Goal: Transaction & Acquisition: Purchase product/service

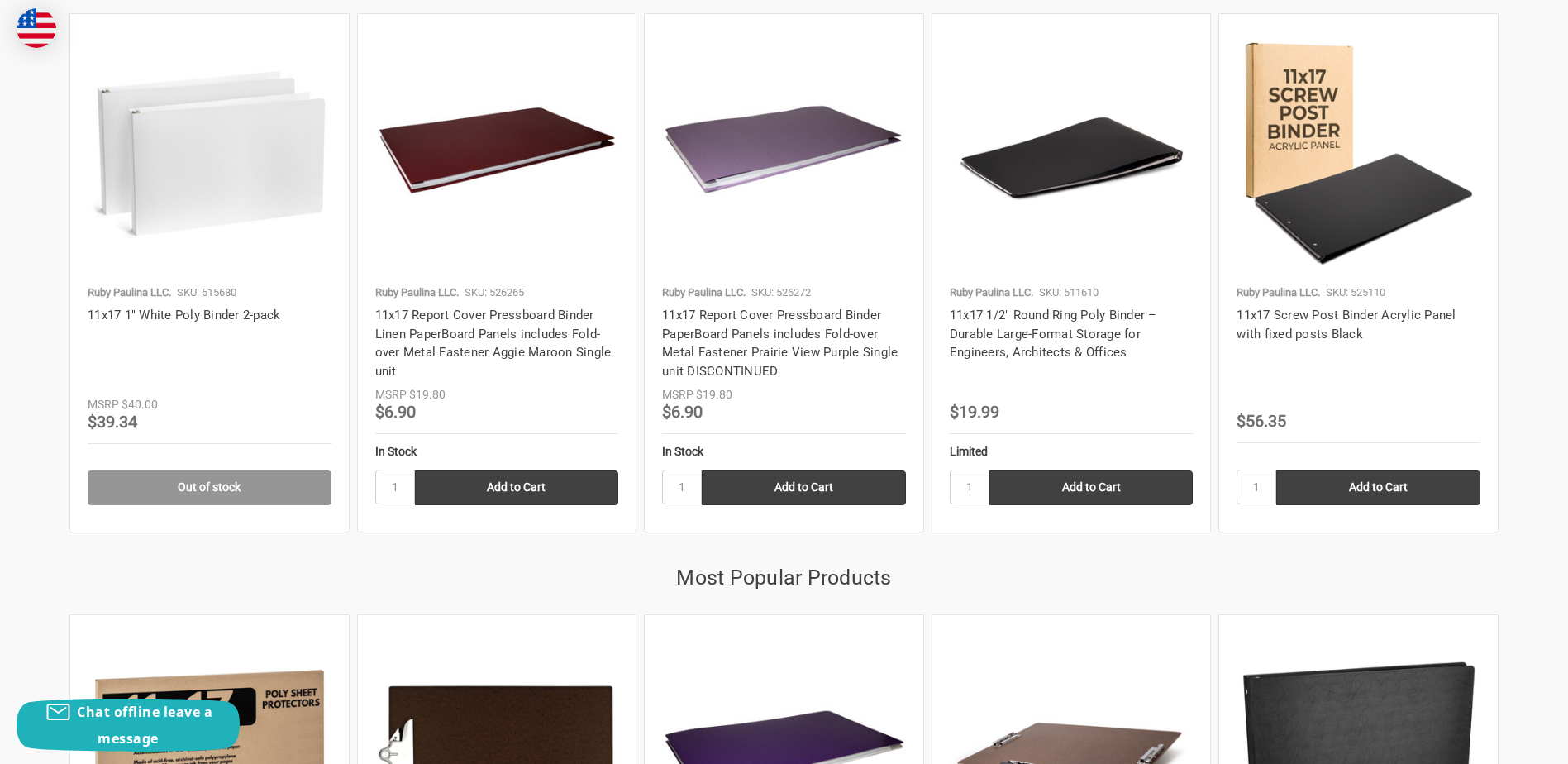
scroll to position [1707, 0]
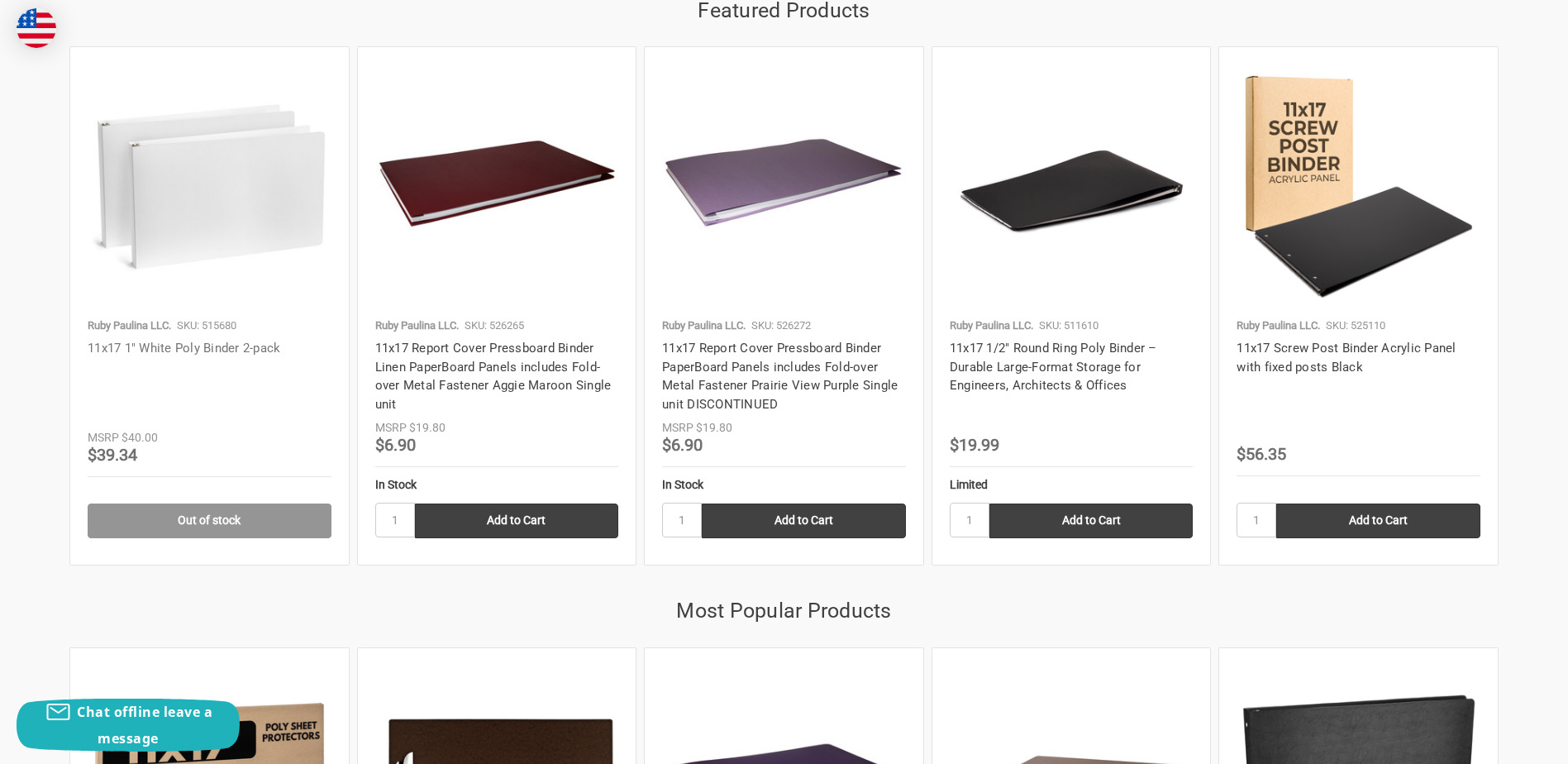
click at [209, 350] on link "11x17 1" White Poly Binder 2-pack" at bounding box center [184, 348] width 193 height 15
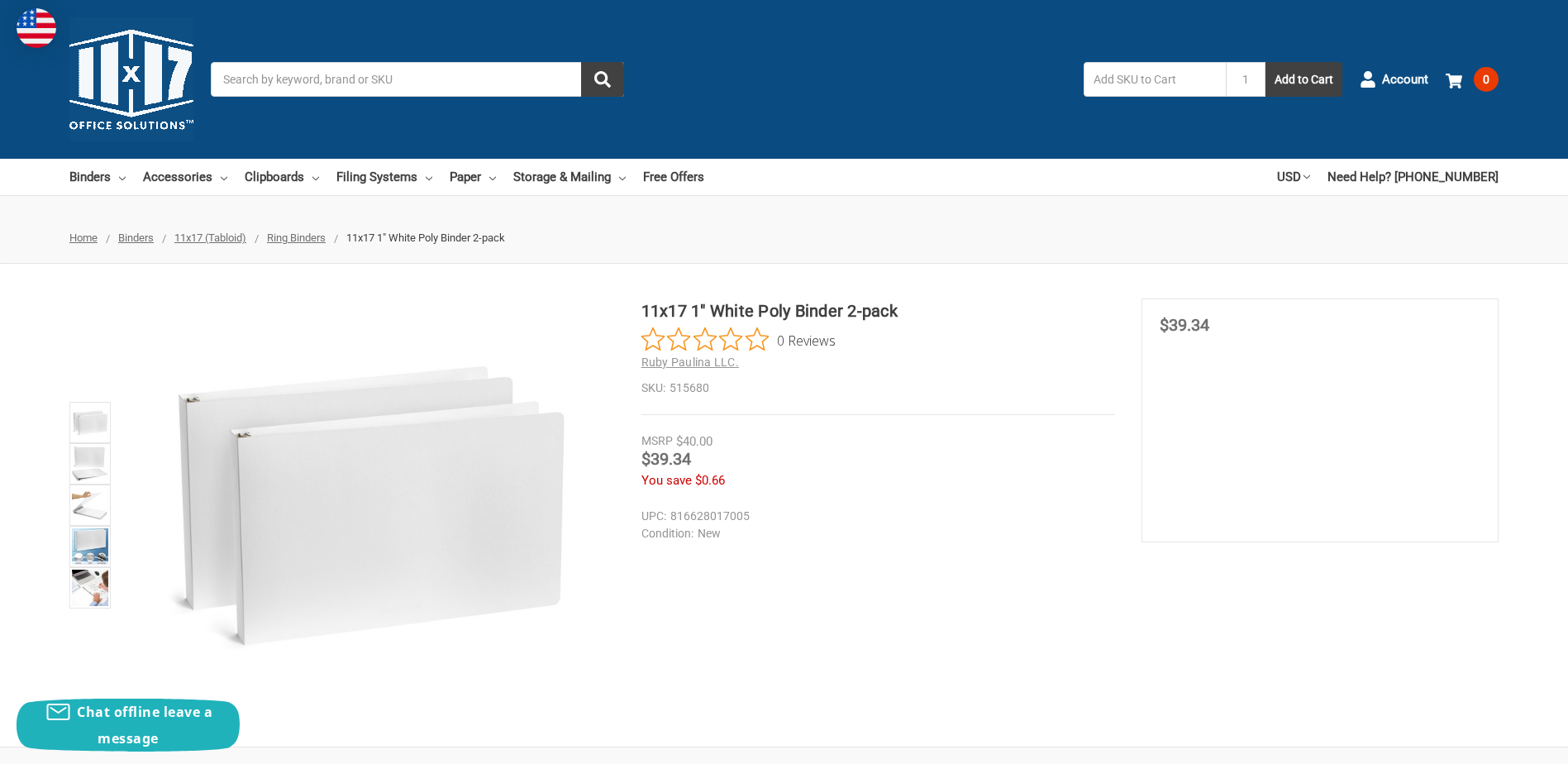
click at [351, 488] on img at bounding box center [368, 504] width 413 height 413
click at [78, 458] on img at bounding box center [90, 464] width 37 height 37
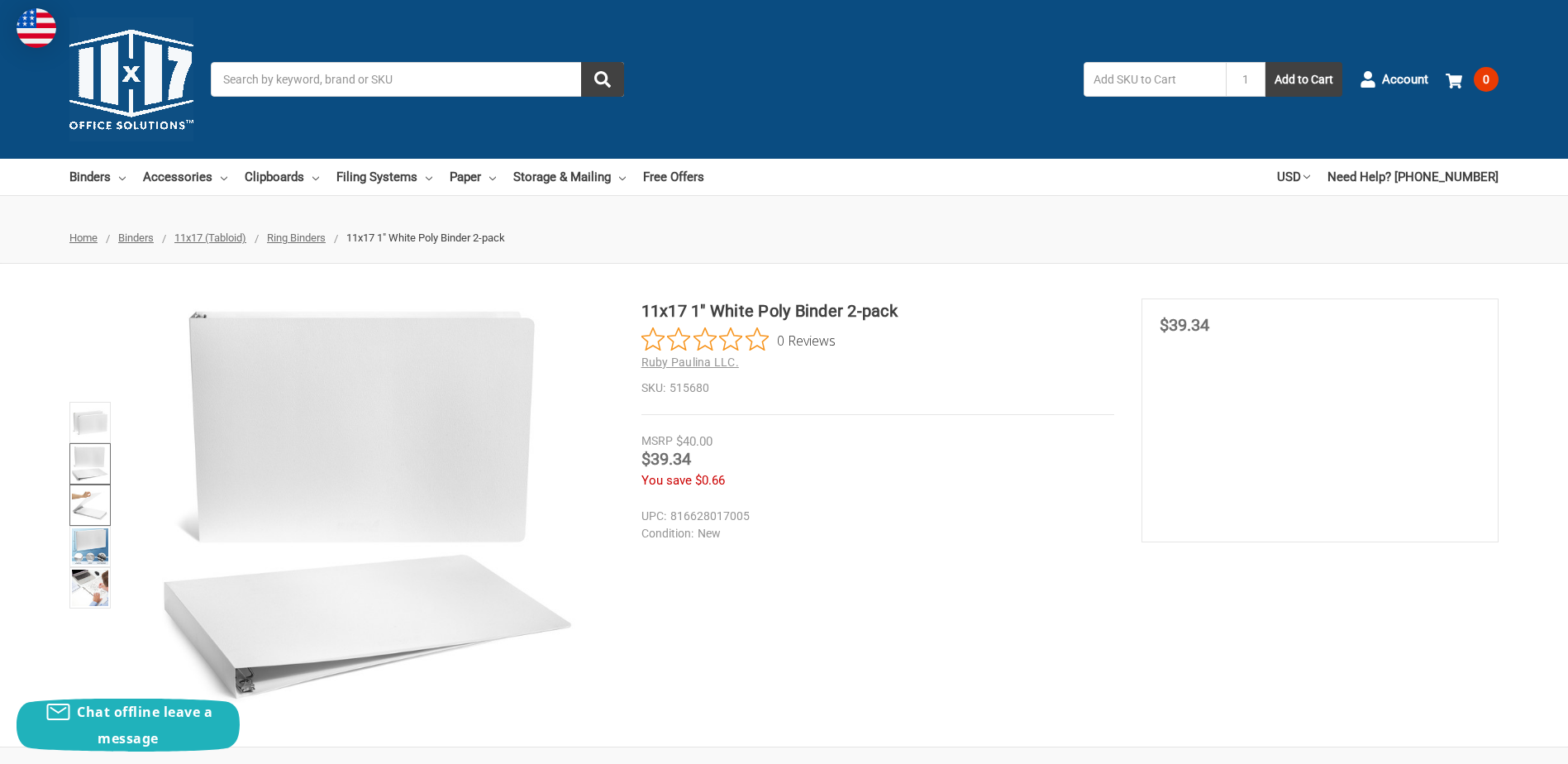
click at [88, 498] on img at bounding box center [90, 505] width 37 height 37
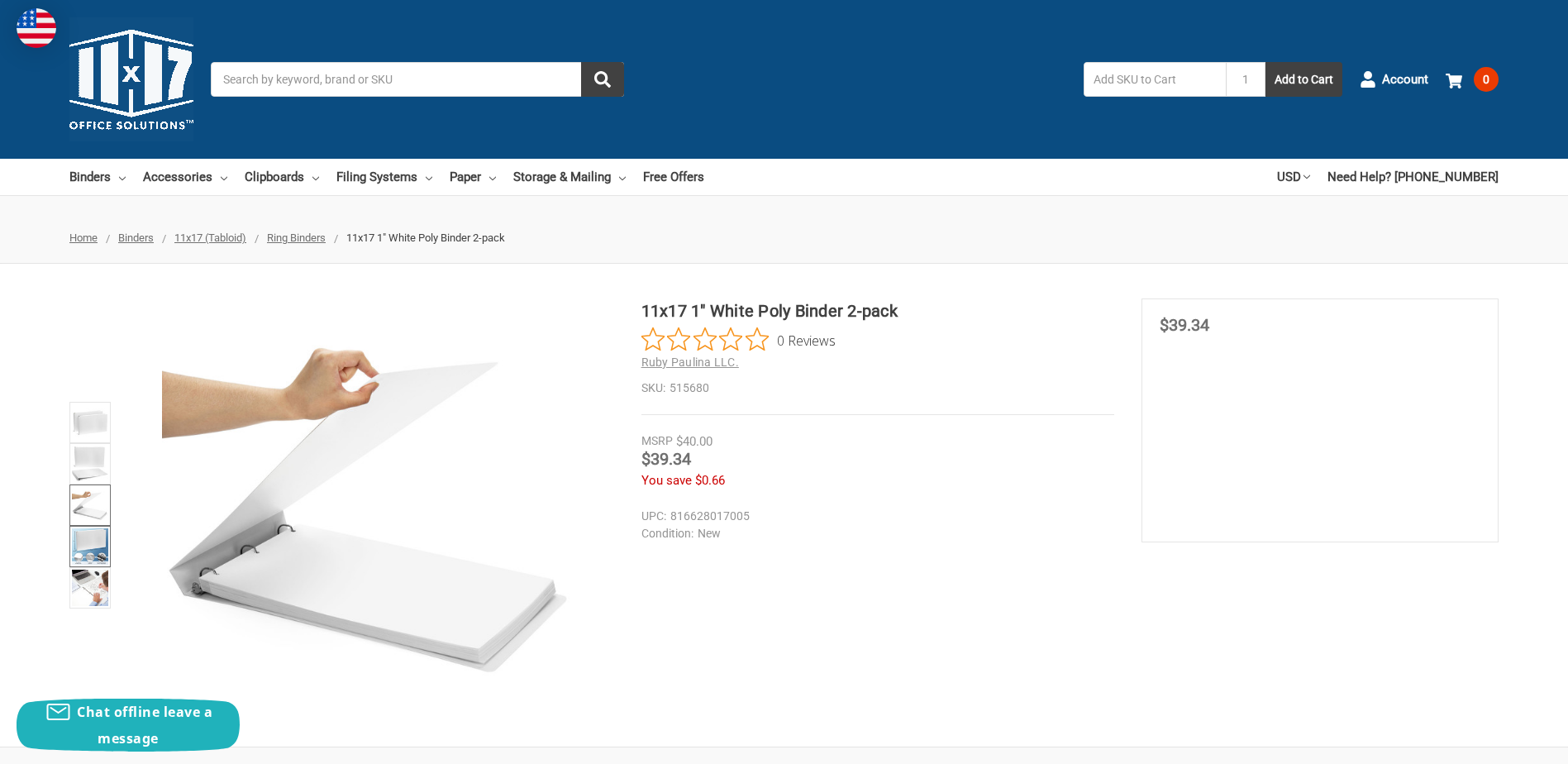
click at [88, 535] on img at bounding box center [90, 547] width 37 height 37
